Goal: Task Accomplishment & Management: Manage account settings

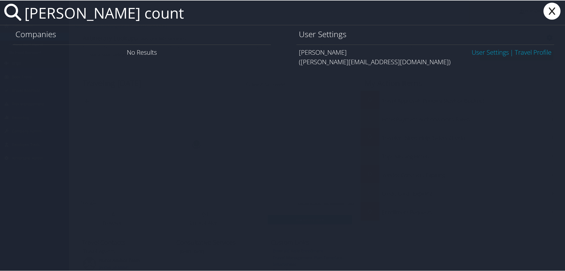
type input "[PERSON_NAME] count"
click at [472, 54] on link "User Settings" at bounding box center [490, 51] width 37 height 9
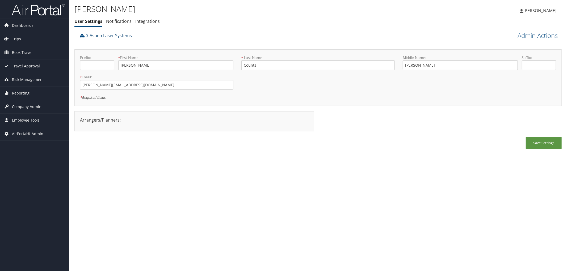
click at [115, 35] on link "Aspen Laser Systems" at bounding box center [109, 35] width 46 height 11
